Goal: Use online tool/utility: Utilize a website feature to perform a specific function

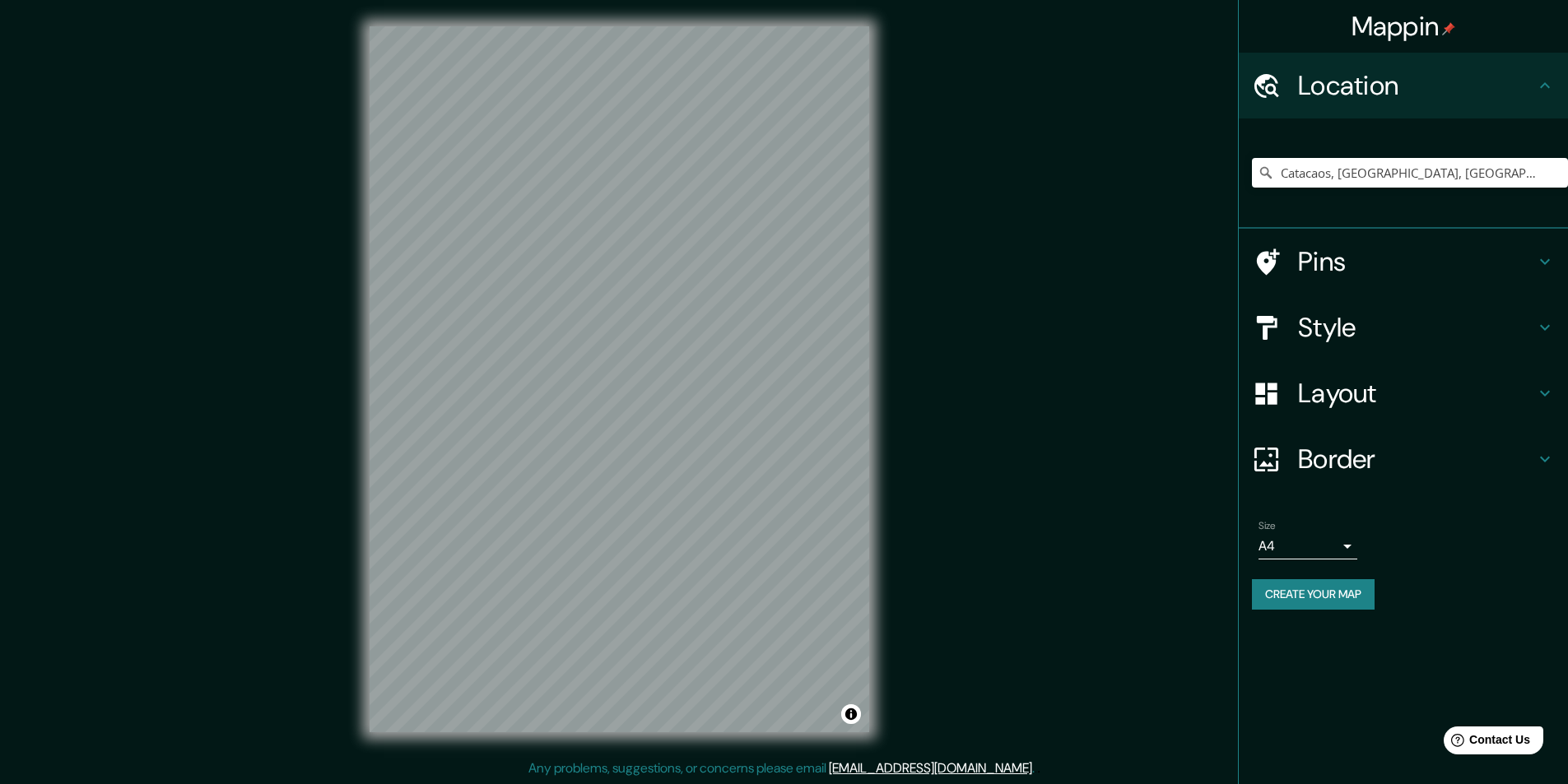
click at [1345, 406] on h4 "Layout" at bounding box center [1417, 393] width 237 height 33
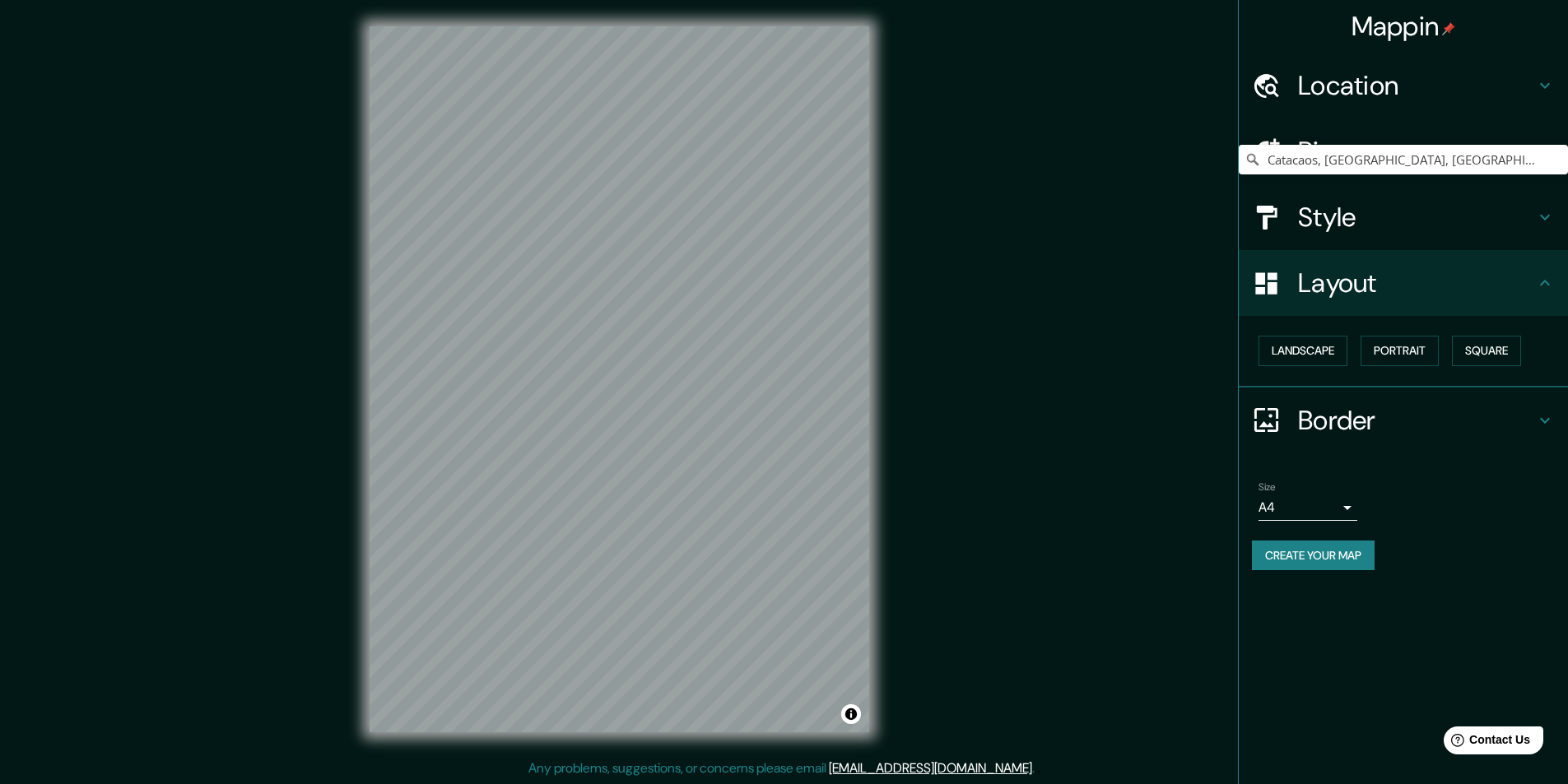
click at [1306, 221] on h4 "Style" at bounding box center [1417, 217] width 237 height 33
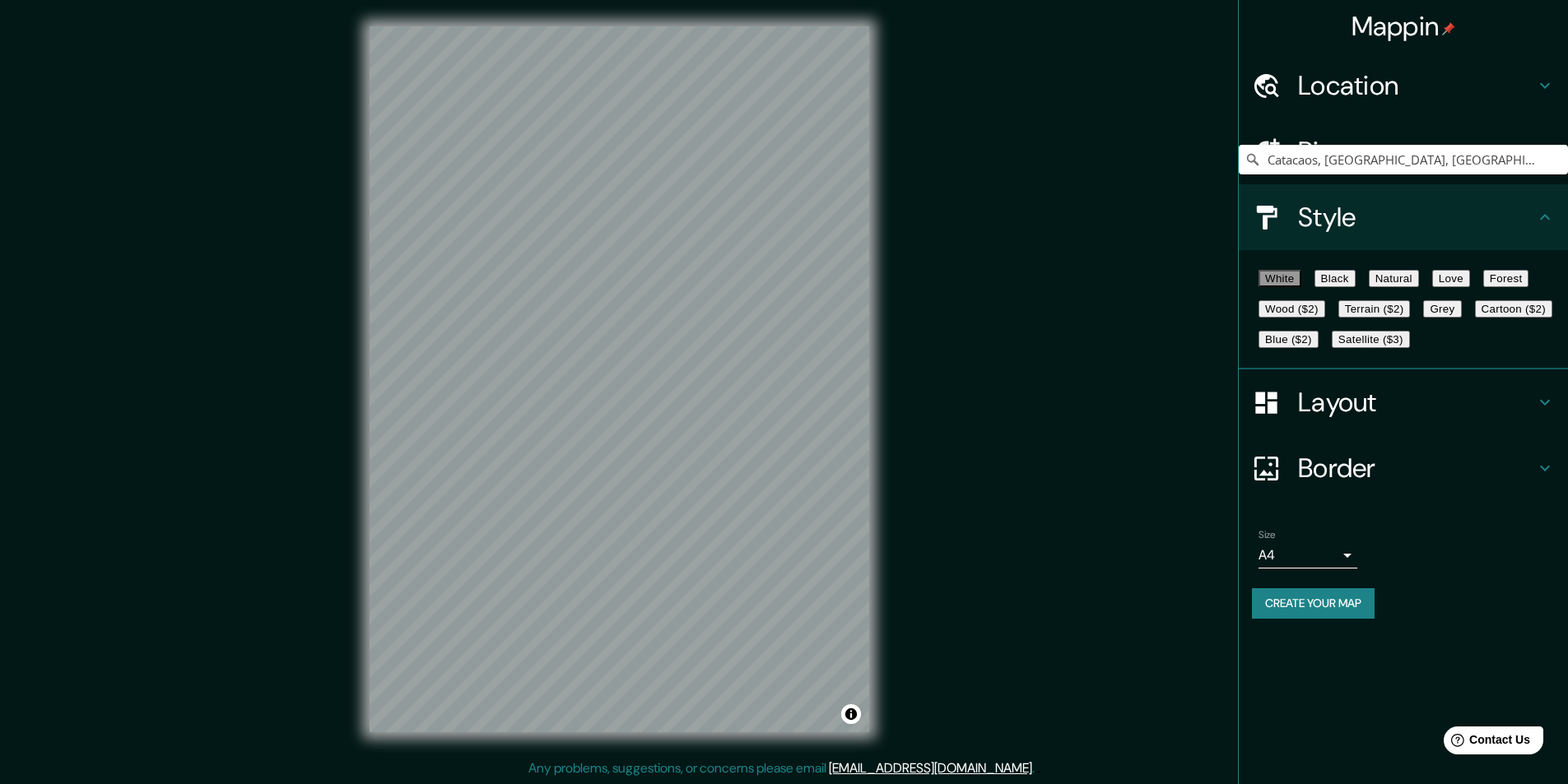
click at [1356, 287] on button "Black" at bounding box center [1335, 278] width 42 height 17
click at [1419, 287] on button "Natural" at bounding box center [1394, 278] width 50 height 17
click at [1470, 283] on button "Love" at bounding box center [1451, 278] width 38 height 17
click at [1483, 287] on button "Forest" at bounding box center [1506, 278] width 46 height 17
click at [1326, 317] on button "Wood ($2)" at bounding box center [1291, 309] width 67 height 17
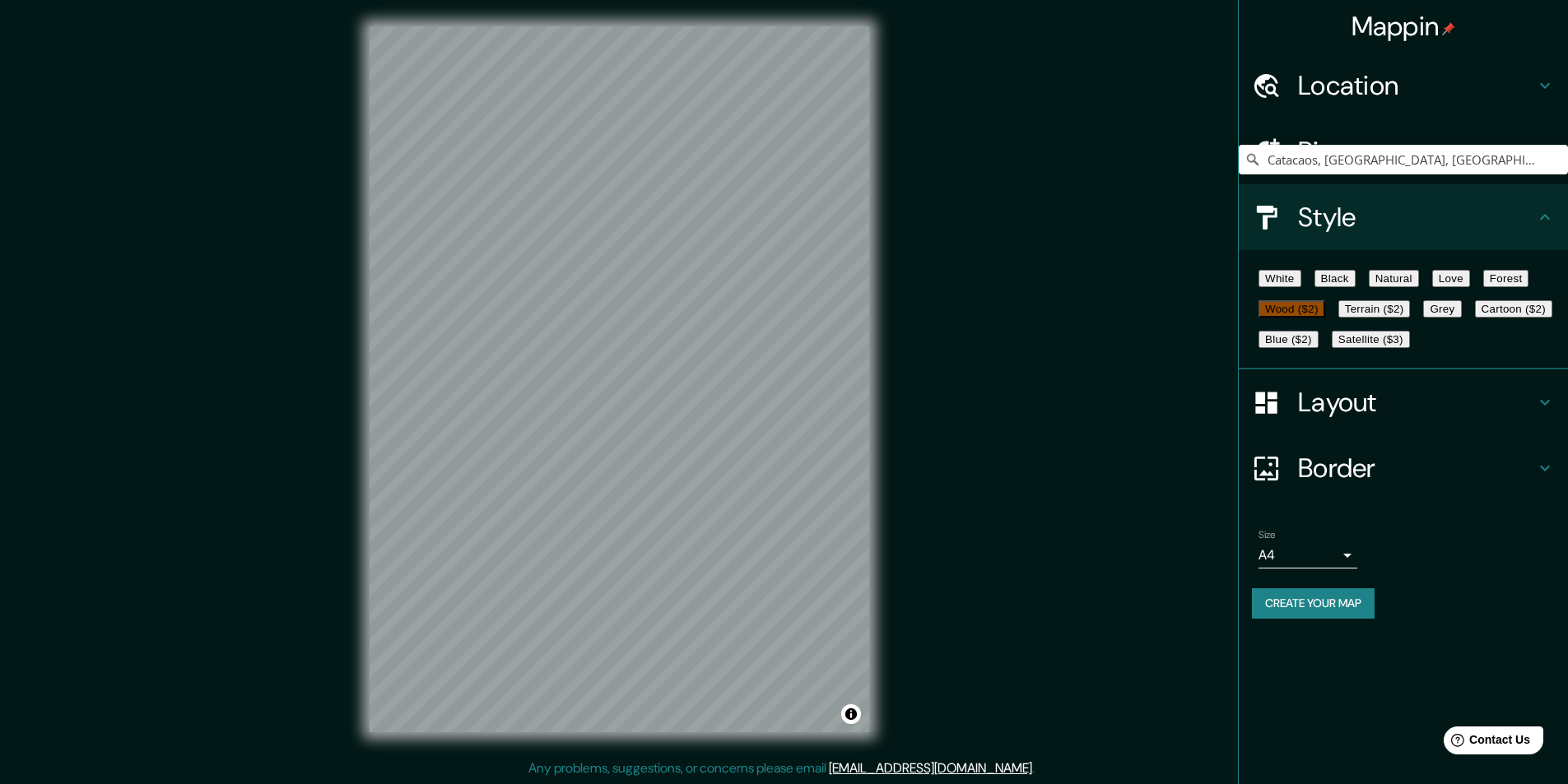
click at [1411, 317] on button "Terrain ($2)" at bounding box center [1375, 309] width 73 height 17
click at [1319, 348] on button "Blue ($2)" at bounding box center [1288, 340] width 60 height 17
click at [1475, 317] on button "Cartoon ($2)" at bounding box center [1514, 309] width 77 height 17
click at [1424, 317] on button "Grey" at bounding box center [1443, 309] width 38 height 17
click at [1483, 287] on button "Forest" at bounding box center [1506, 278] width 46 height 17
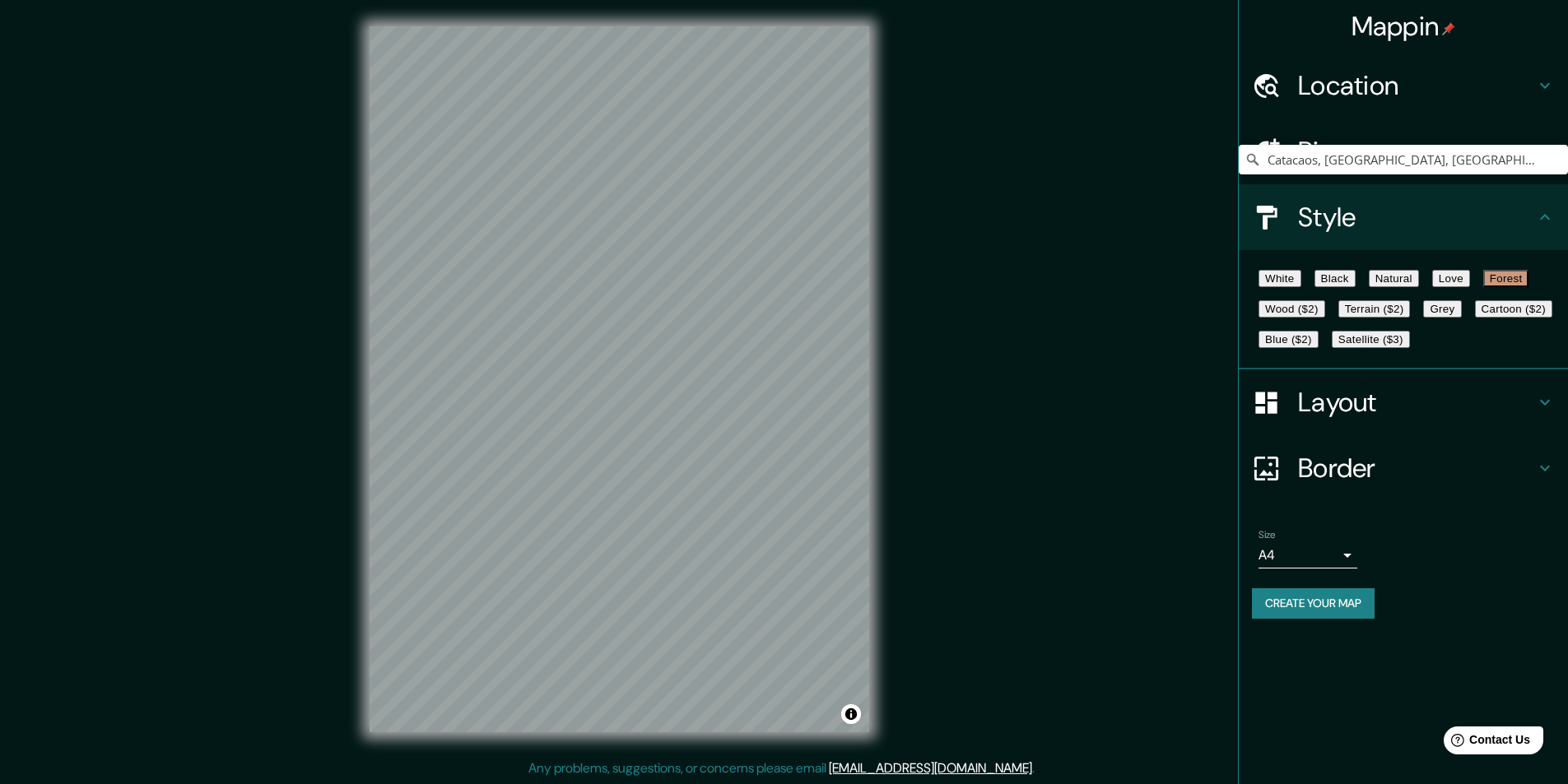
click at [1326, 317] on button "Wood ($2)" at bounding box center [1291, 309] width 67 height 17
click at [1470, 287] on button "Love" at bounding box center [1451, 278] width 38 height 17
click at [1419, 287] on button "Natural" at bounding box center [1394, 278] width 50 height 17
